Goal: Check status: Check status

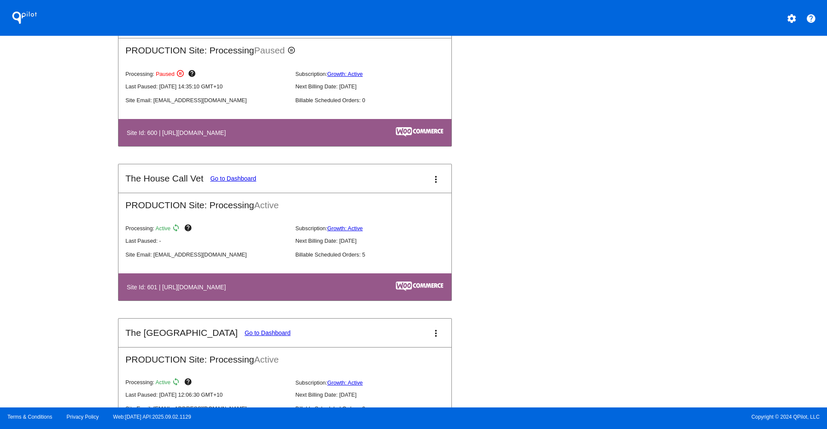
scroll to position [331, 0]
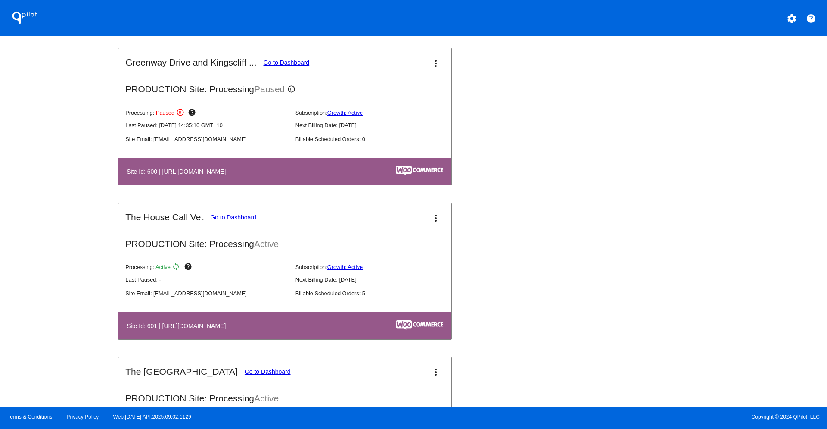
click at [225, 221] on link "Go to Dashboard" at bounding box center [233, 217] width 46 height 7
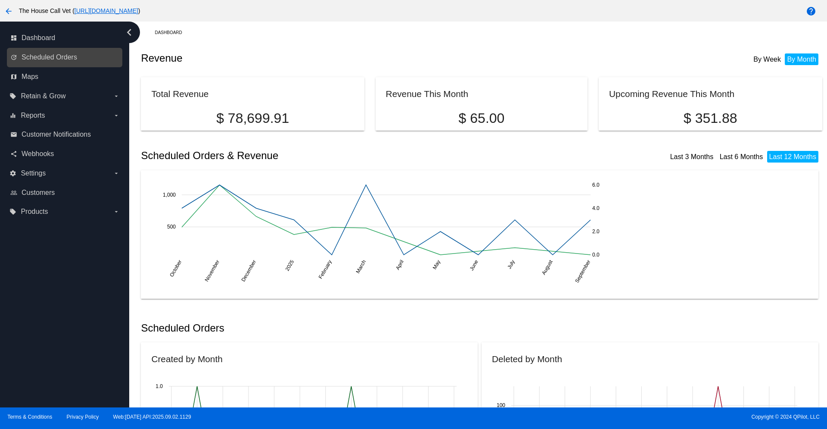
click at [34, 52] on link "update Scheduled Orders" at bounding box center [64, 57] width 109 height 14
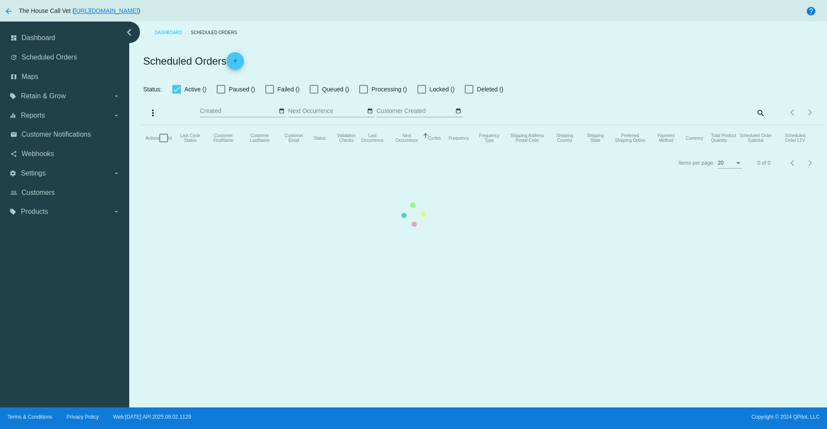
checkbox input "false"
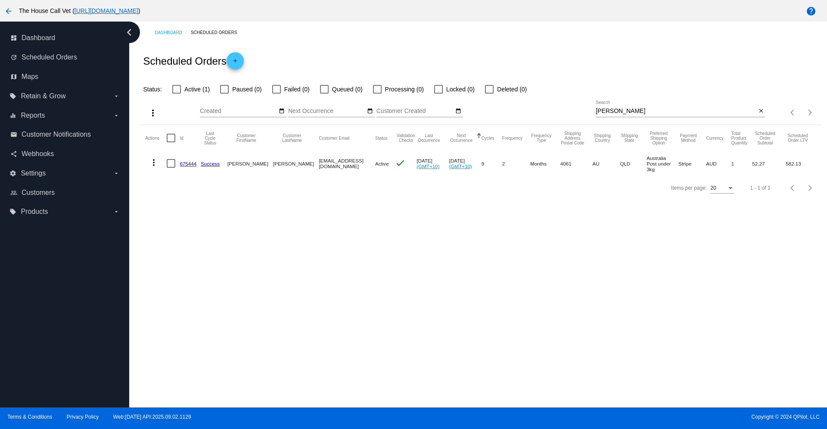
click at [184, 164] on link "675444" at bounding box center [188, 164] width 17 height 6
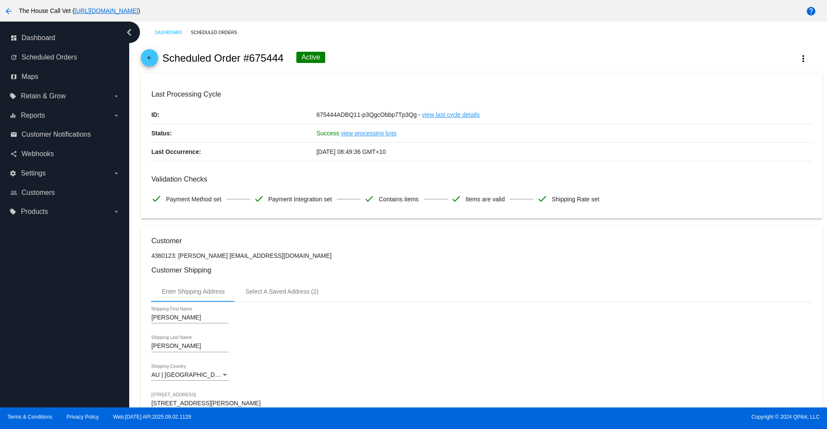
click at [356, 134] on link "view processing logs" at bounding box center [369, 133] width 56 height 18
